Goal: Find specific page/section: Find specific page/section

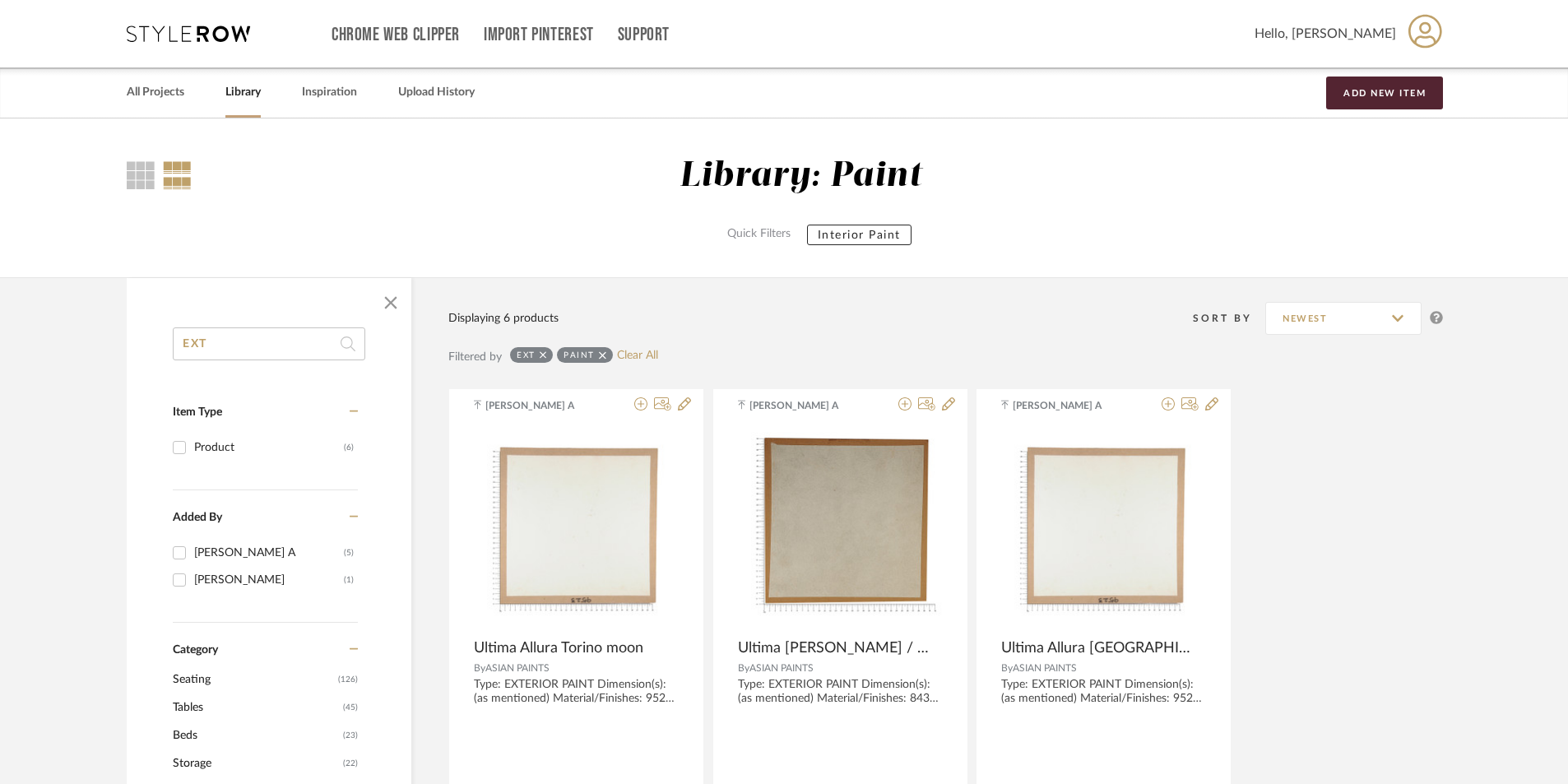
click at [274, 346] on input "EXT" at bounding box center [269, 343] width 192 height 33
type input "E"
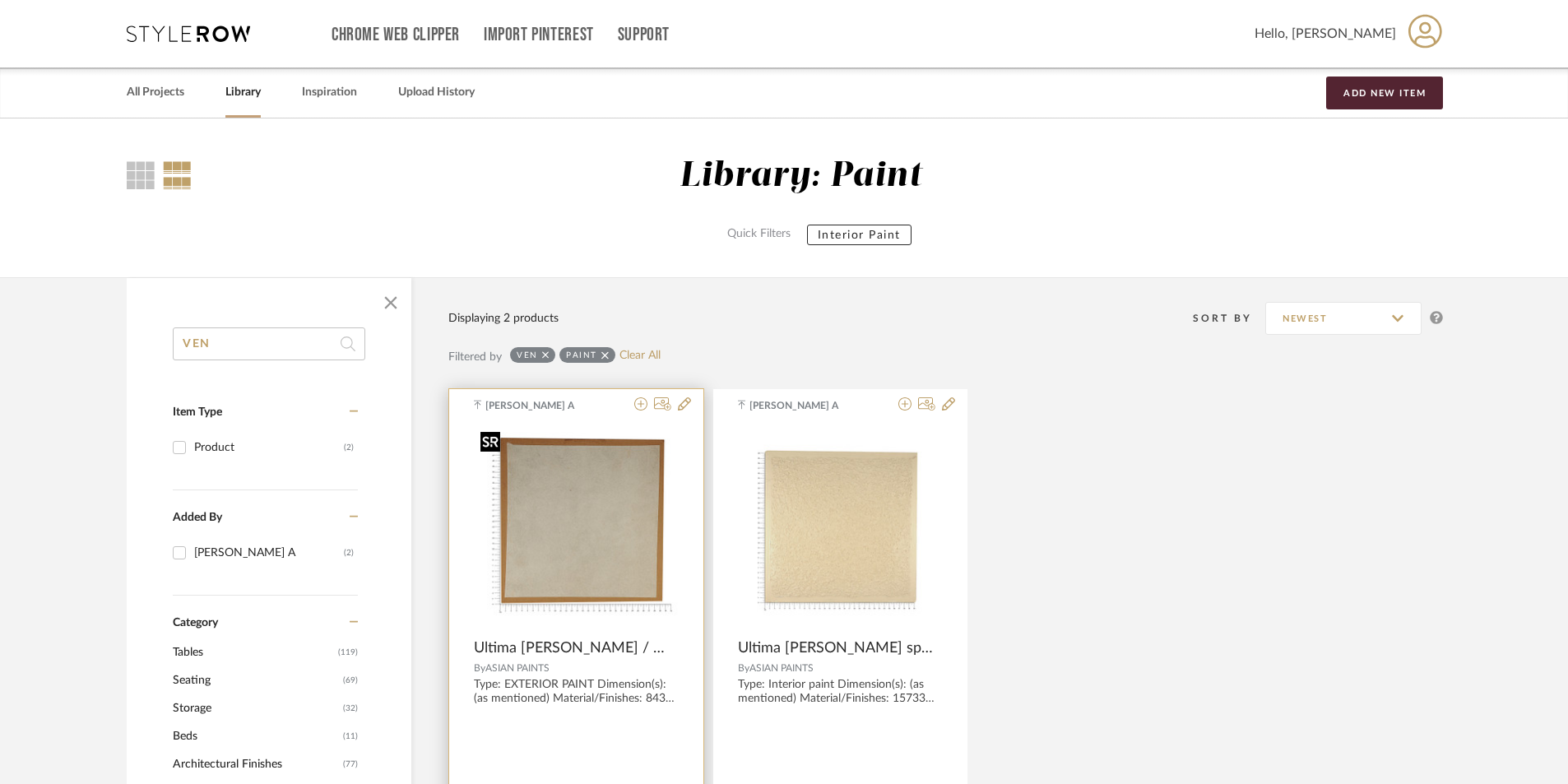
type input "VEN"
click at [0, 0] on img at bounding box center [0, 0] width 0 height 0
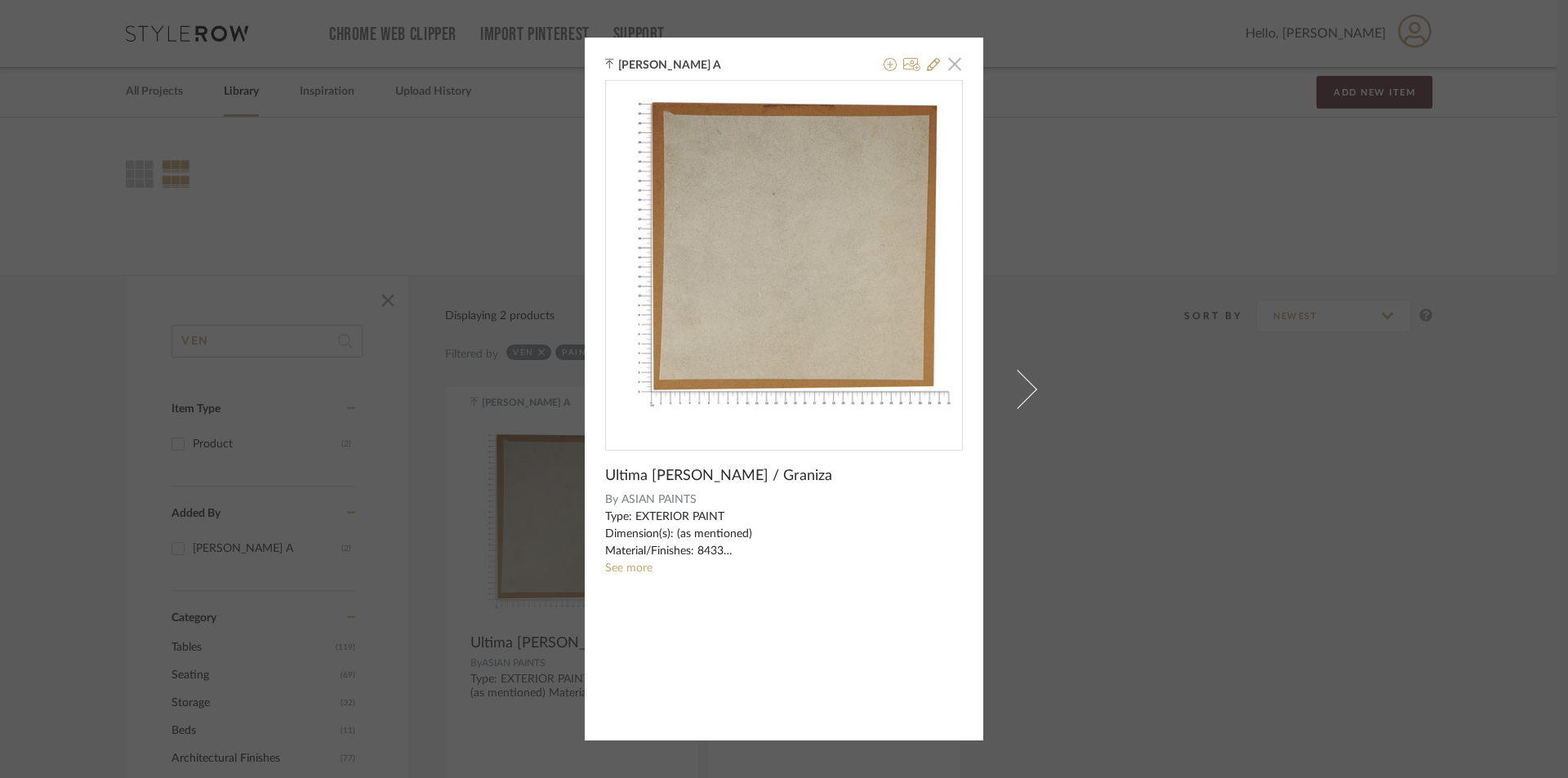
click at [948, 59] on span "button" at bounding box center [954, 63] width 33 height 33
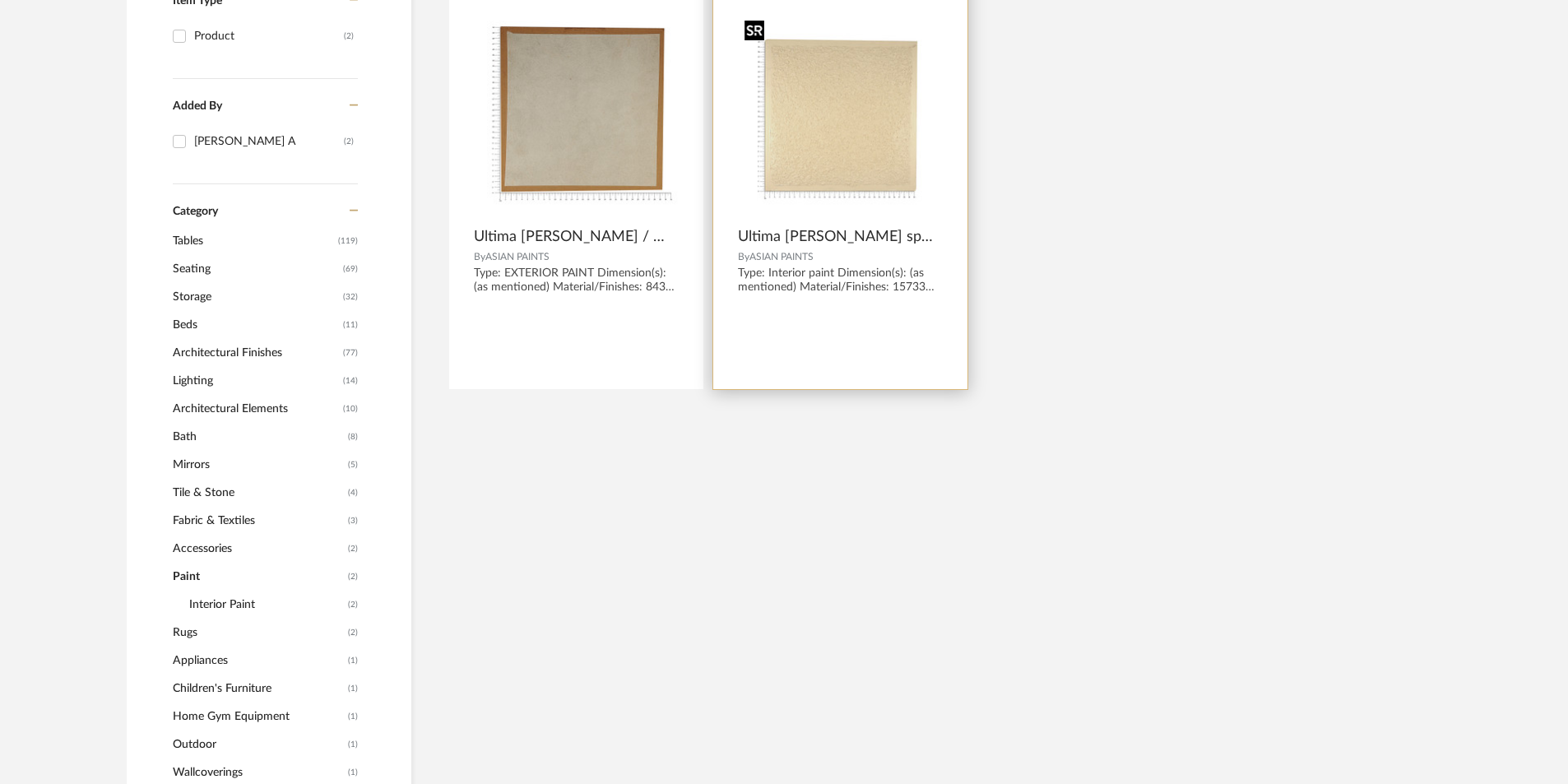
scroll to position [247, 0]
